Goal: Information Seeking & Learning: Learn about a topic

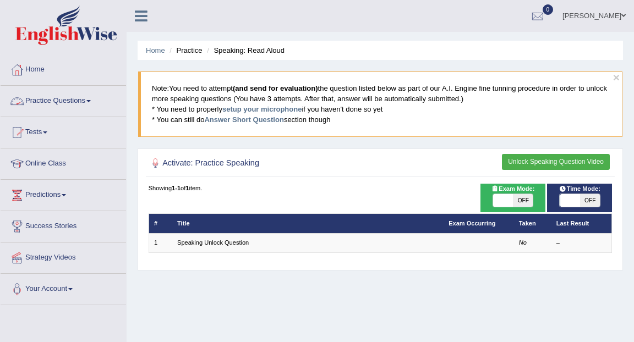
click at [78, 104] on link "Practice Questions" at bounding box center [64, 100] width 126 height 28
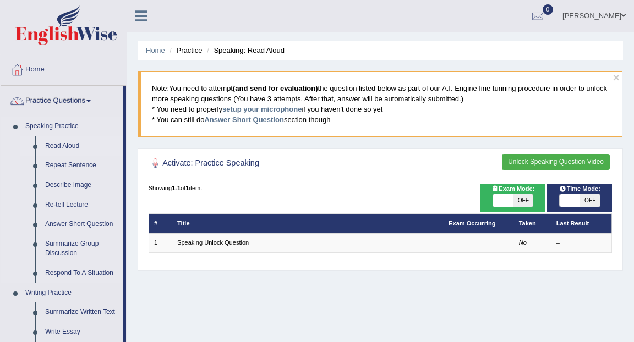
click at [61, 148] on link "Read Aloud" at bounding box center [81, 147] width 83 height 20
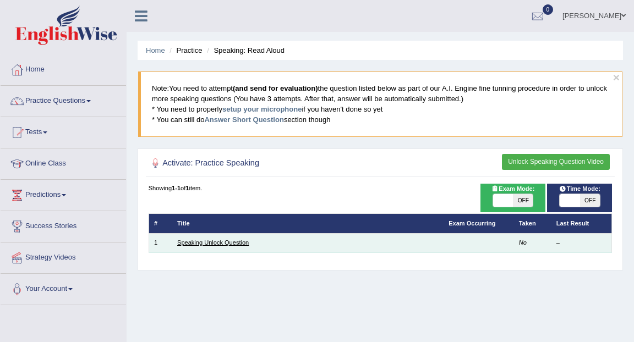
click at [178, 242] on link "Speaking Unlock Question" at bounding box center [213, 243] width 72 height 7
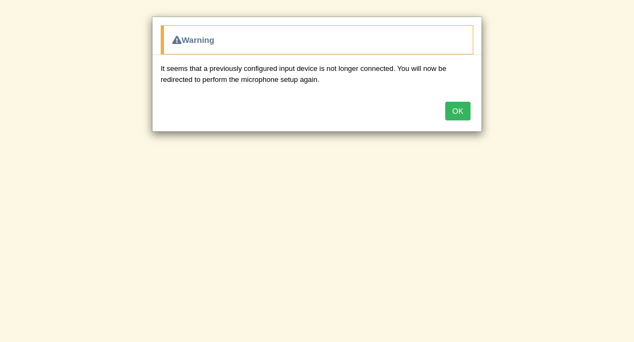
click at [461, 112] on button "OK" at bounding box center [457, 111] width 25 height 19
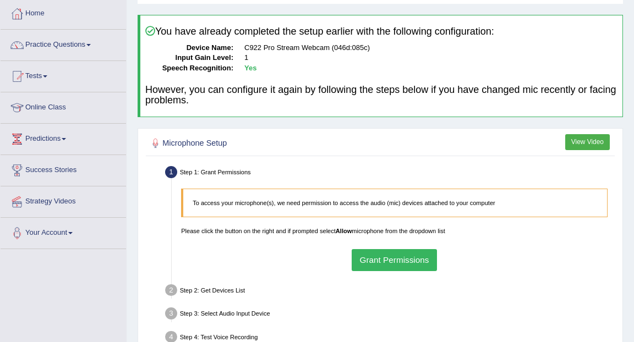
scroll to position [57, 0]
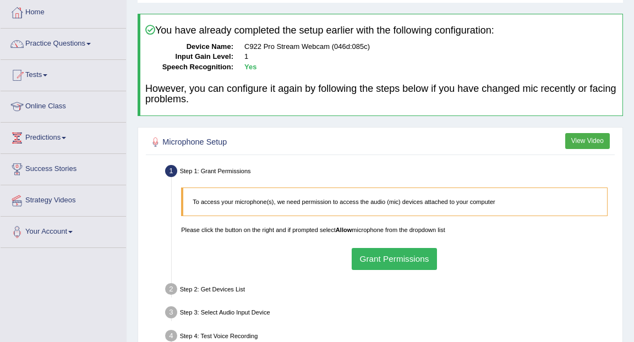
click at [394, 254] on button "Grant Permissions" at bounding box center [394, 258] width 85 height 21
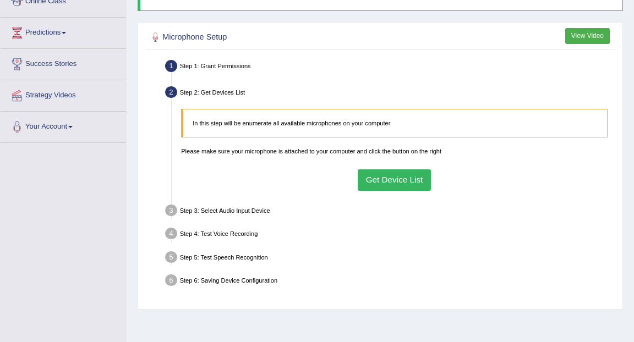
scroll to position [165, 0]
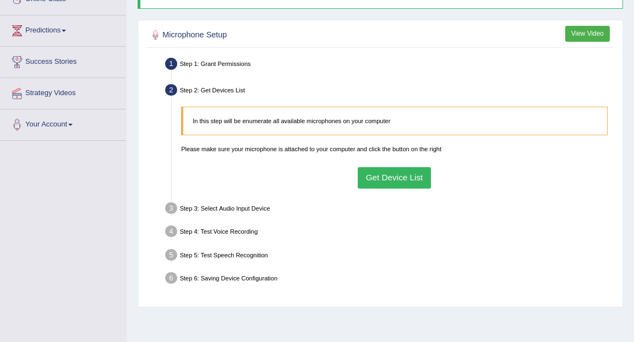
click at [398, 176] on button "Get Device List" at bounding box center [394, 177] width 73 height 21
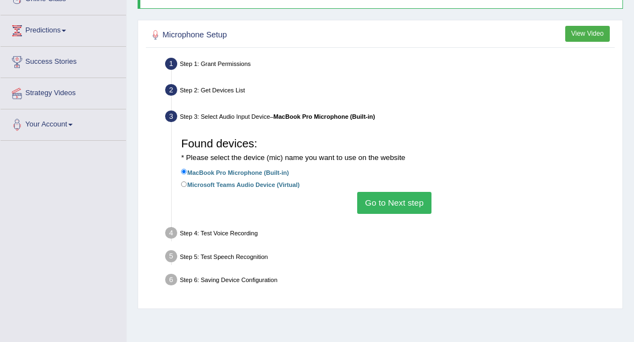
click at [385, 210] on button "Go to Next step" at bounding box center [394, 202] width 74 height 21
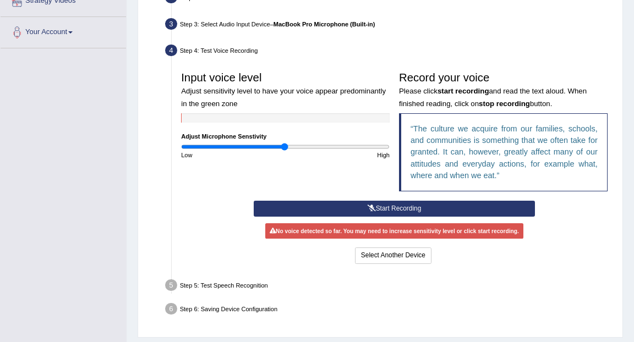
scroll to position [260, 0]
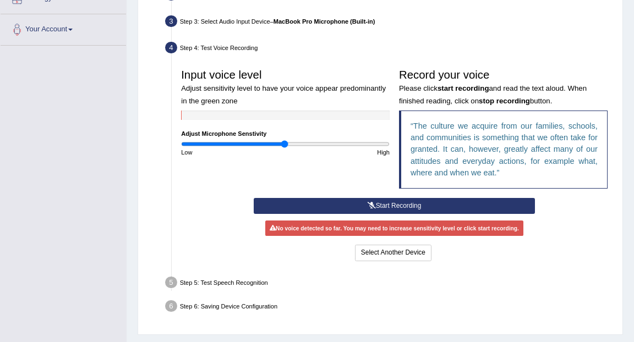
click at [386, 206] on button "Start Recording" at bounding box center [394, 206] width 281 height 16
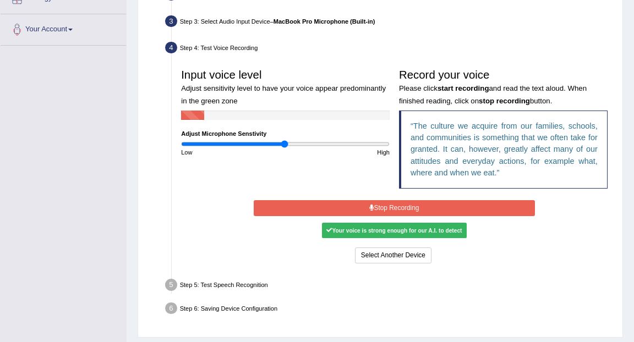
click at [386, 206] on button "Stop Recording" at bounding box center [394, 208] width 281 height 16
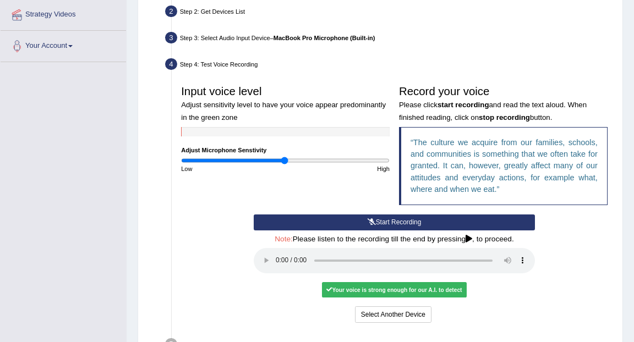
scroll to position [252, 0]
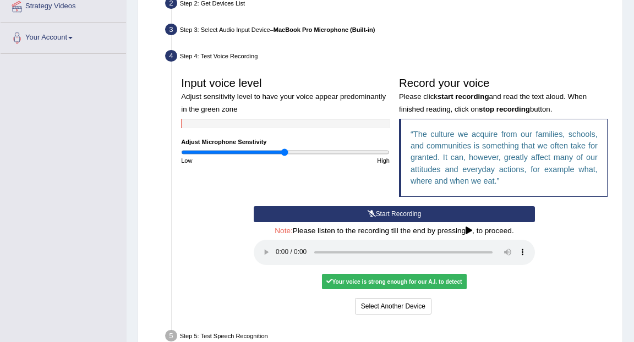
click at [358, 213] on button "Start Recording" at bounding box center [394, 214] width 281 height 16
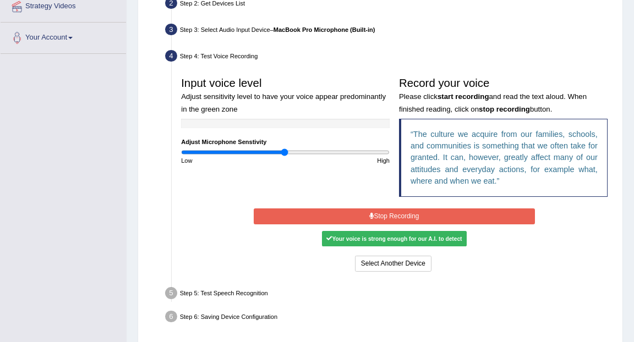
click at [404, 241] on div "Your voice is strong enough for our A.I. to detect" at bounding box center [394, 238] width 145 height 15
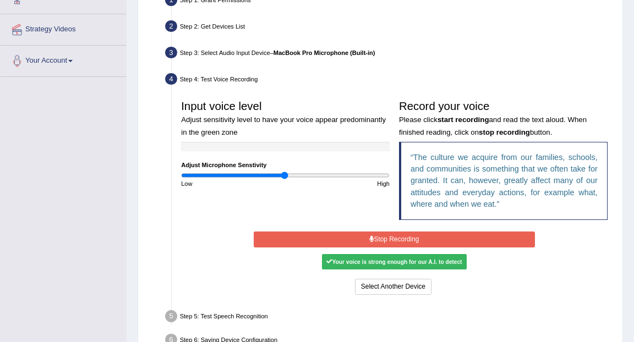
scroll to position [227, 0]
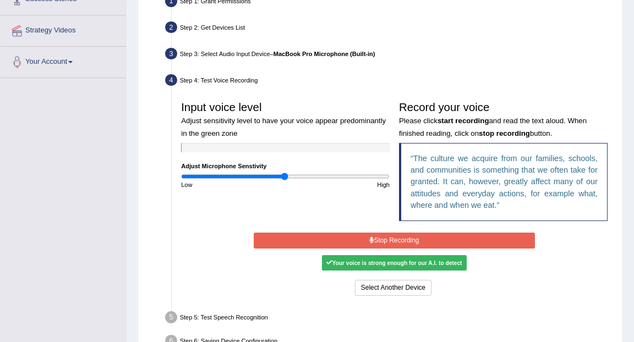
click at [376, 238] on button "Stop Recording" at bounding box center [394, 241] width 281 height 16
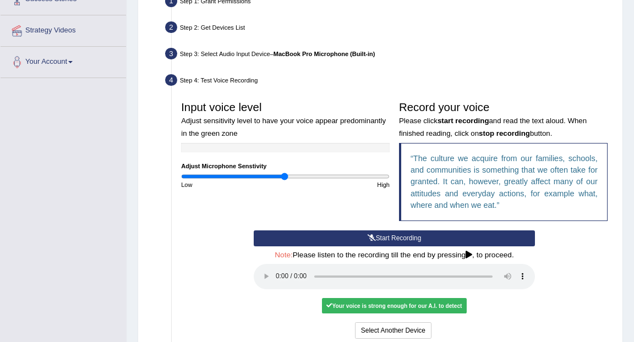
click at [384, 240] on button "Start Recording" at bounding box center [394, 239] width 281 height 16
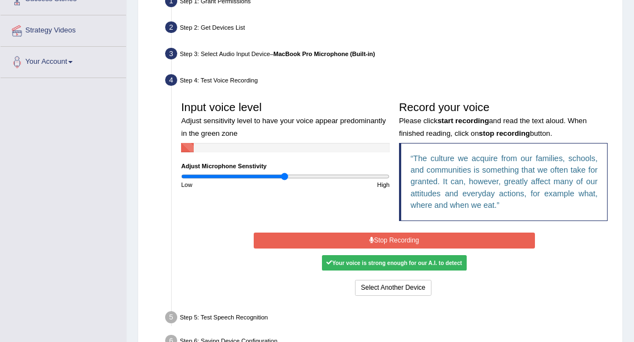
click at [384, 240] on button "Stop Recording" at bounding box center [394, 241] width 281 height 16
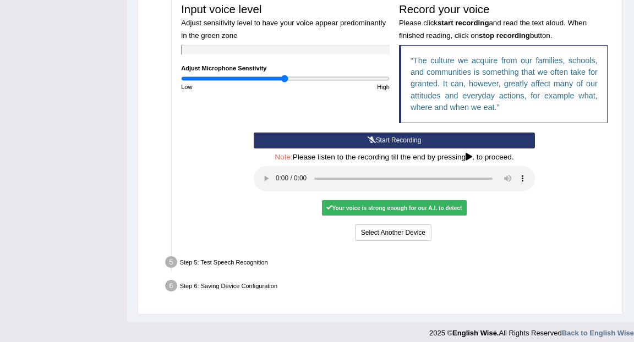
scroll to position [331, 0]
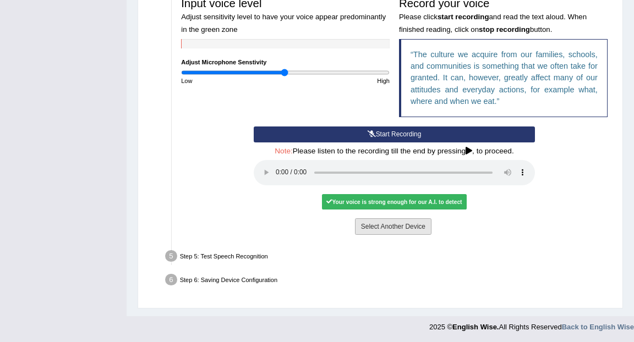
click at [407, 228] on button "Select Another Device" at bounding box center [393, 227] width 77 height 16
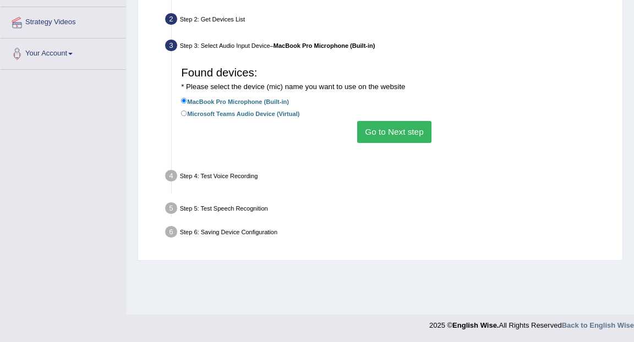
scroll to position [235, 0]
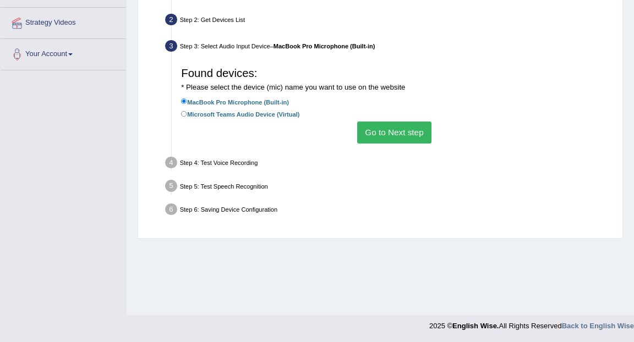
click at [395, 122] on button "Go to Next step" at bounding box center [394, 132] width 74 height 21
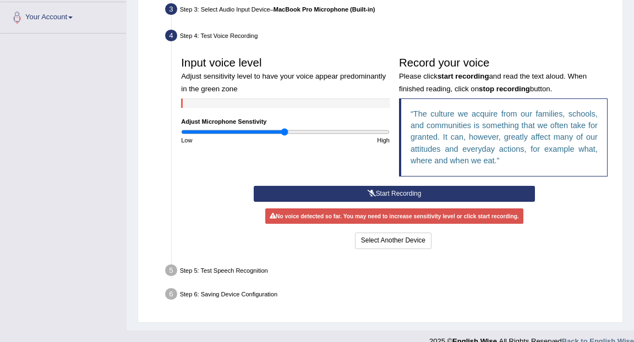
scroll to position [286, 0]
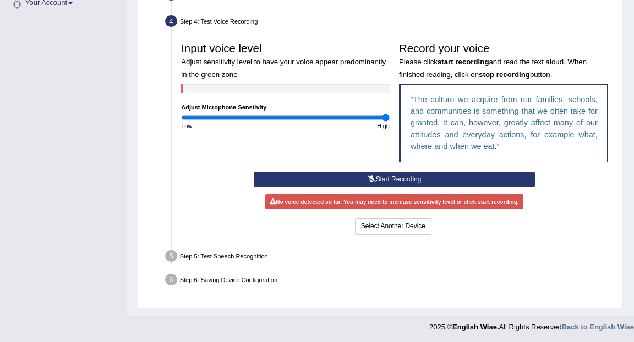
drag, startPoint x: 285, startPoint y: 118, endPoint x: 407, endPoint y: 123, distance: 122.3
type input "2"
click at [390, 122] on input "range" at bounding box center [285, 118] width 209 height 8
click at [384, 179] on button "Start Recording" at bounding box center [394, 180] width 281 height 16
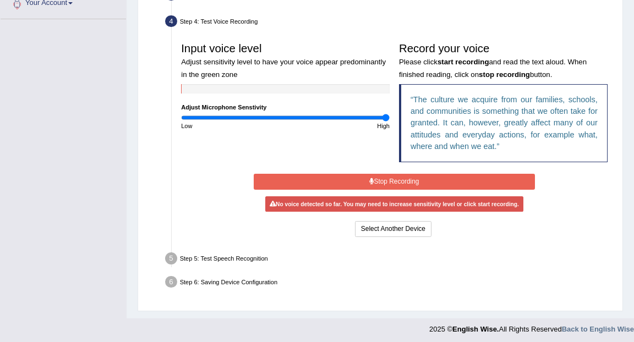
click at [384, 179] on button "Stop Recording" at bounding box center [394, 182] width 281 height 16
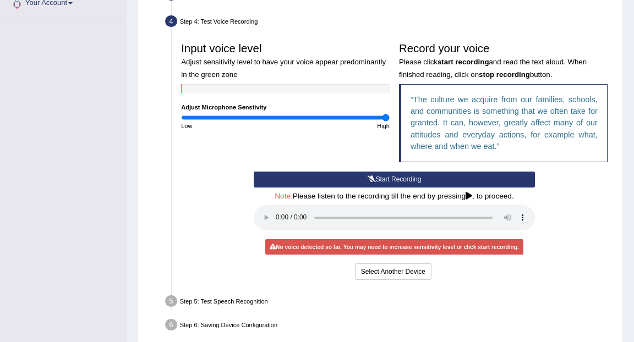
click at [381, 176] on button "Start Recording" at bounding box center [394, 180] width 281 height 16
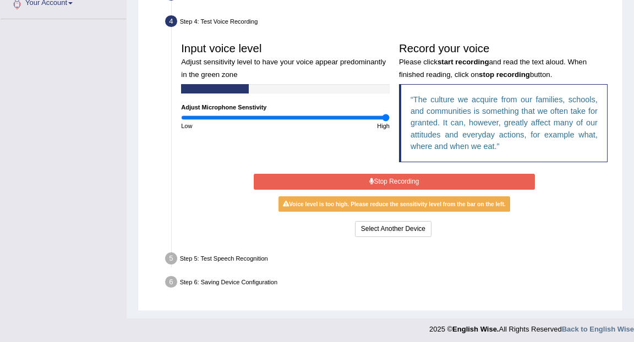
click at [381, 176] on button "Stop Recording" at bounding box center [394, 182] width 281 height 16
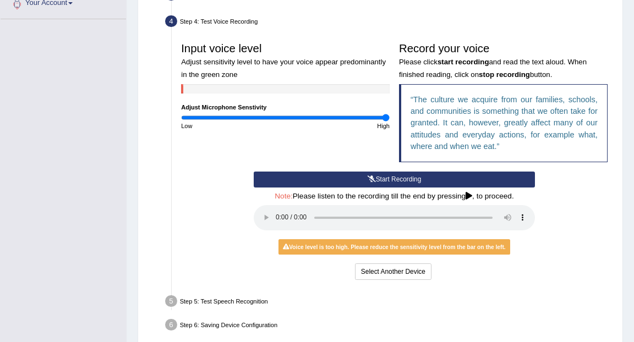
click at [382, 177] on button "Start Recording" at bounding box center [394, 180] width 281 height 16
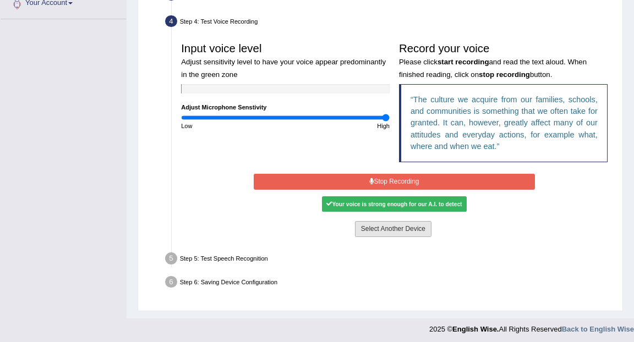
click at [384, 231] on button "Select Another Device" at bounding box center [393, 229] width 77 height 16
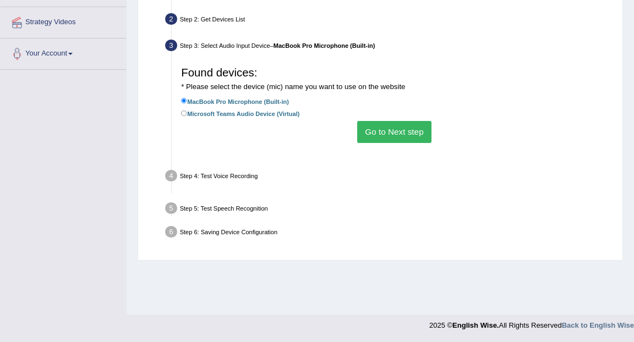
scroll to position [235, 0]
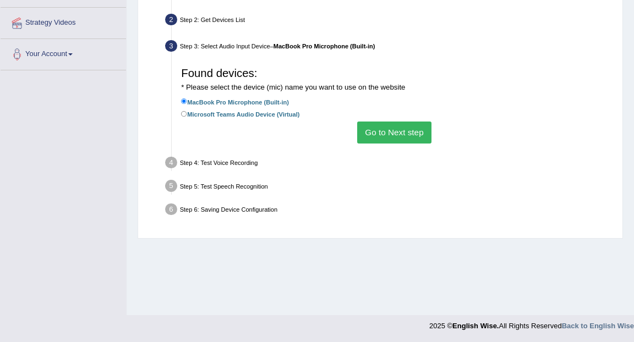
click at [189, 115] on label "Microsoft Teams Audio Device (Virtual)" at bounding box center [240, 114] width 118 height 10
click at [187, 115] on input "Microsoft Teams Audio Device (Virtual)" at bounding box center [184, 114] width 6 height 6
radio input "true"
click at [363, 133] on button "Go to Next step" at bounding box center [394, 132] width 74 height 21
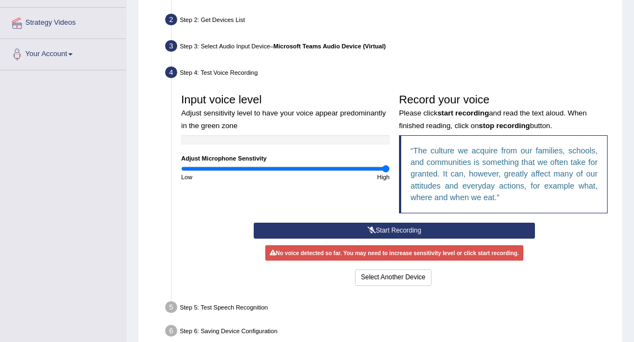
click at [352, 230] on button "Start Recording" at bounding box center [394, 231] width 281 height 16
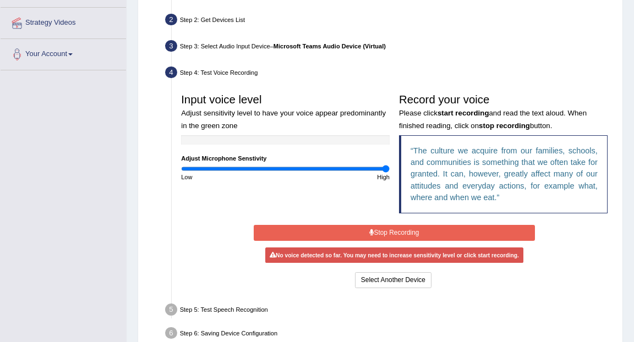
click at [386, 228] on button "Stop Recording" at bounding box center [394, 233] width 281 height 16
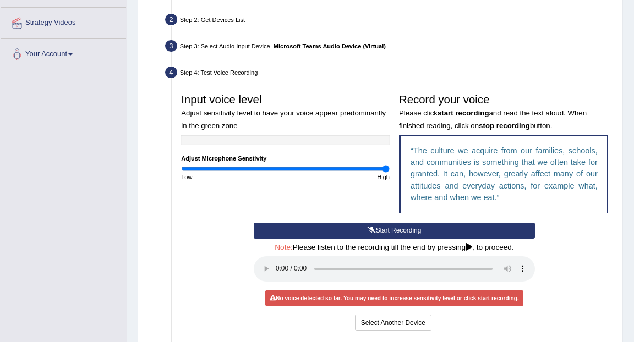
click at [386, 228] on button "Start Recording" at bounding box center [394, 231] width 281 height 16
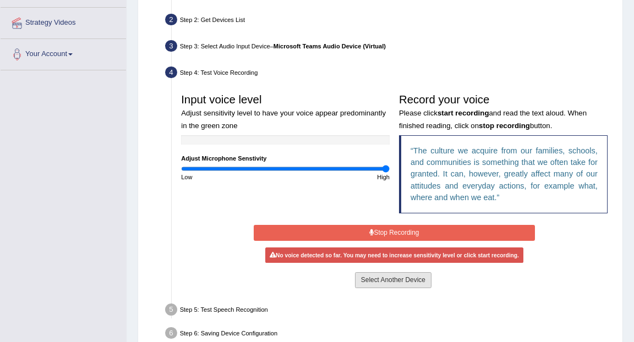
click at [382, 278] on button "Select Another Device" at bounding box center [393, 281] width 77 height 16
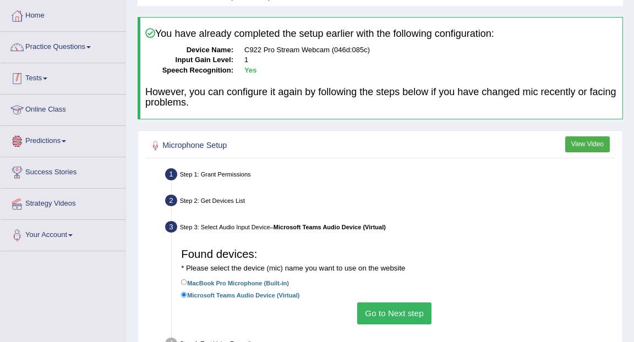
scroll to position [47, 0]
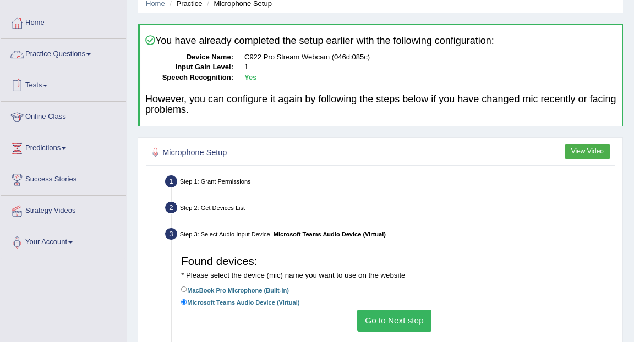
click at [47, 50] on link "Practice Questions" at bounding box center [64, 53] width 126 height 28
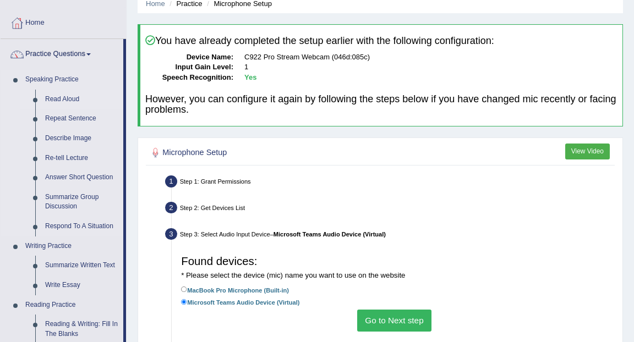
click at [51, 97] on link "Read Aloud" at bounding box center [81, 100] width 83 height 20
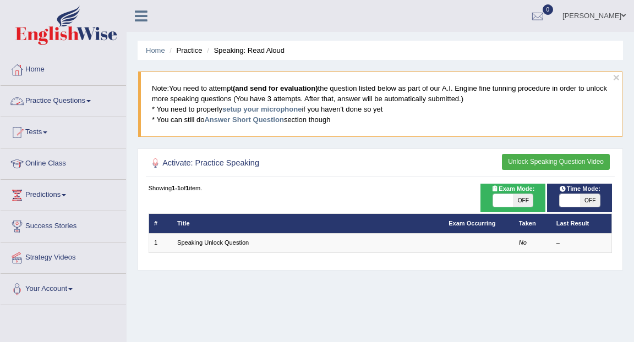
click at [36, 100] on link "Practice Questions" at bounding box center [64, 100] width 126 height 28
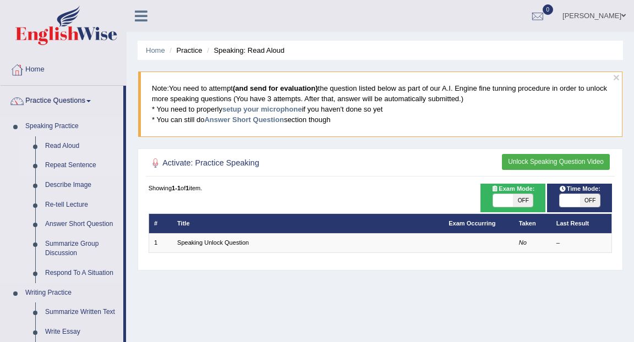
click at [64, 165] on link "Repeat Sentence" at bounding box center [81, 166] width 83 height 20
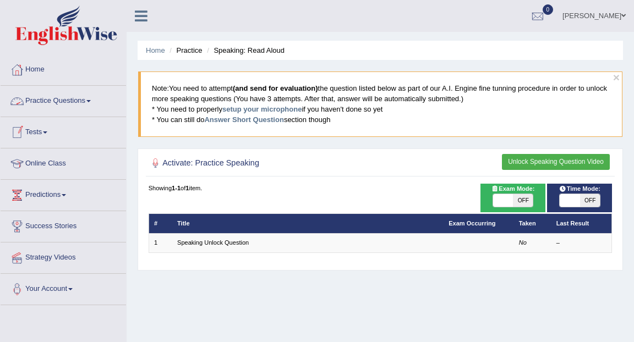
click at [68, 100] on link "Practice Questions" at bounding box center [64, 100] width 126 height 28
